Goal: Transaction & Acquisition: Purchase product/service

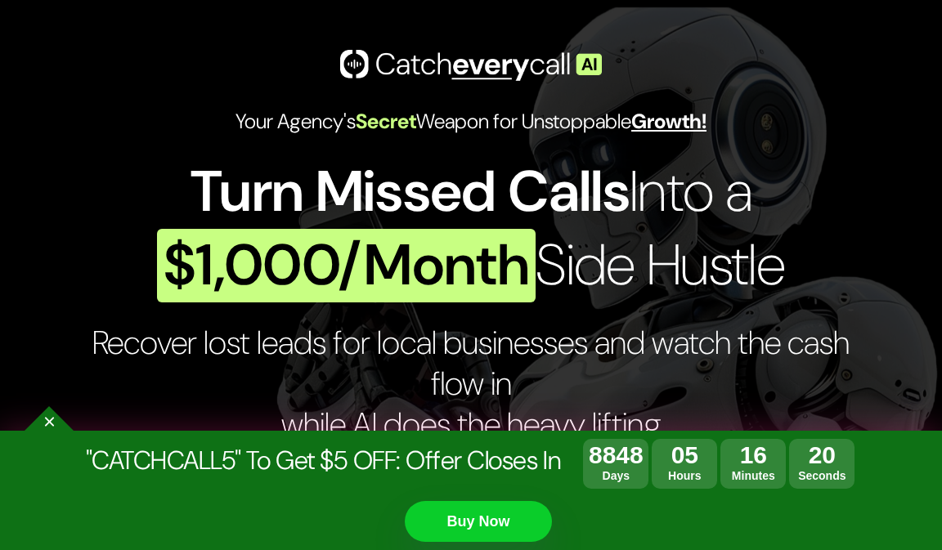
click at [477, 520] on link "Buy Now" at bounding box center [478, 521] width 147 height 41
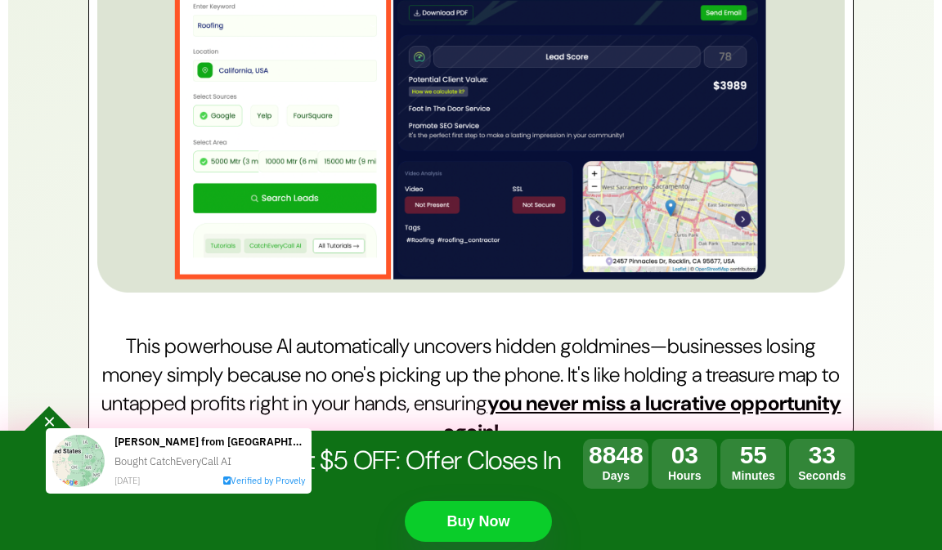
click at [483, 523] on link "Buy Now" at bounding box center [478, 521] width 147 height 41
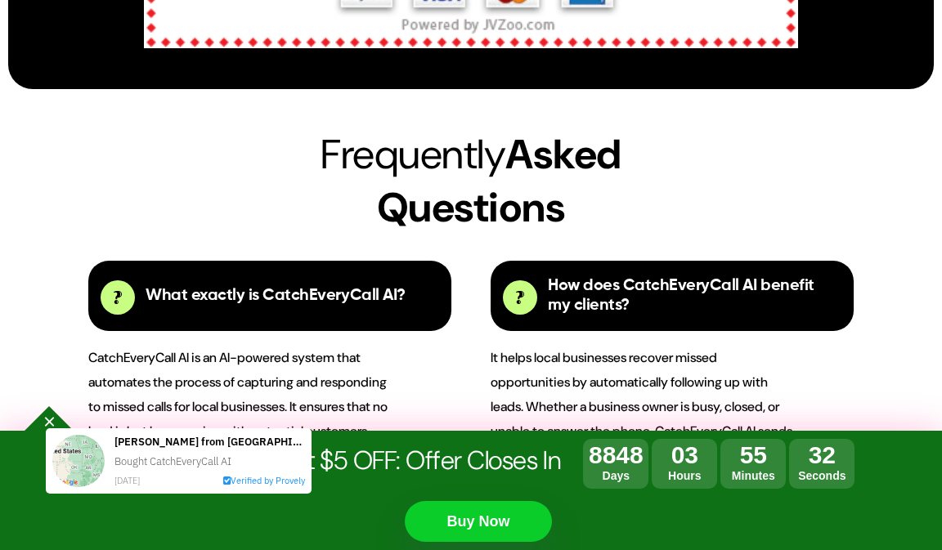
scroll to position [38110, 0]
